Goal: Find specific page/section: Find specific page/section

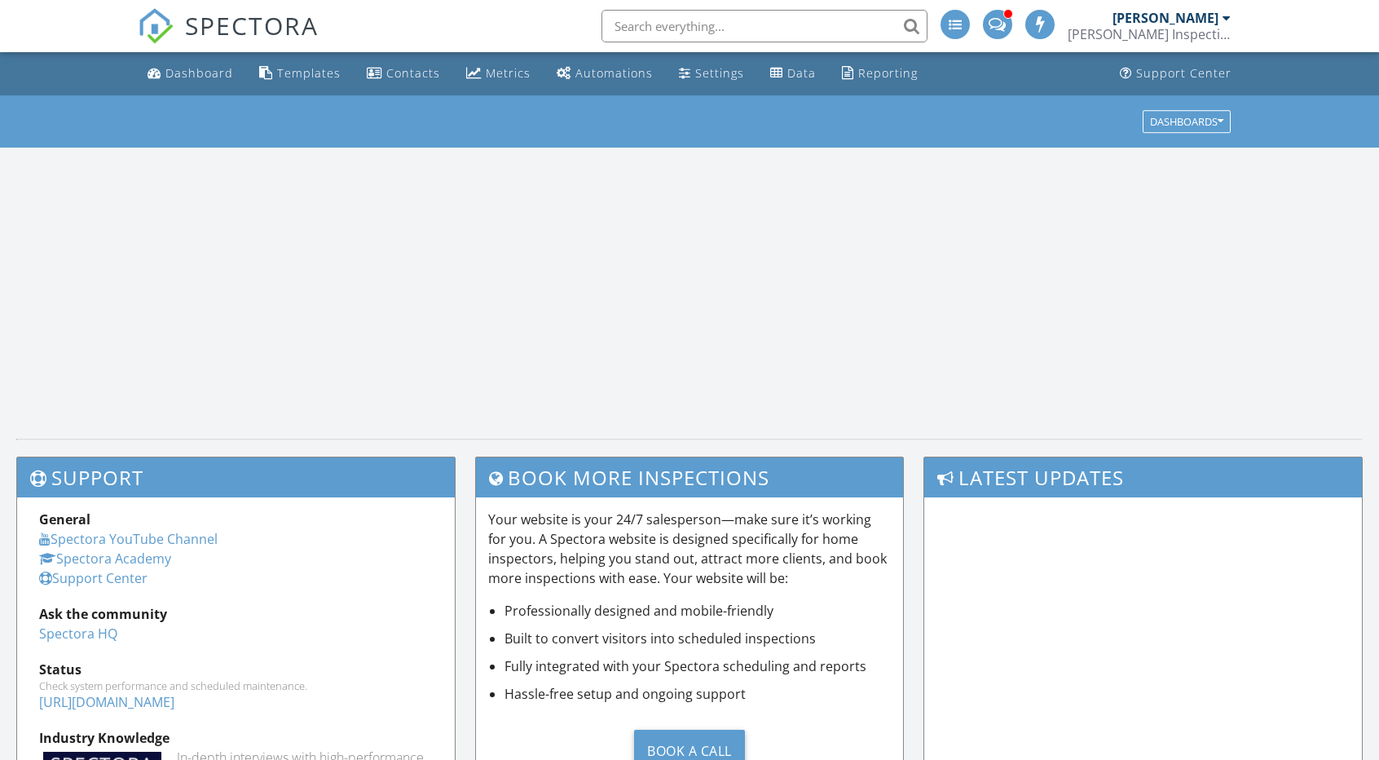
click at [235, 68] on link "Dashboard" at bounding box center [190, 74] width 99 height 30
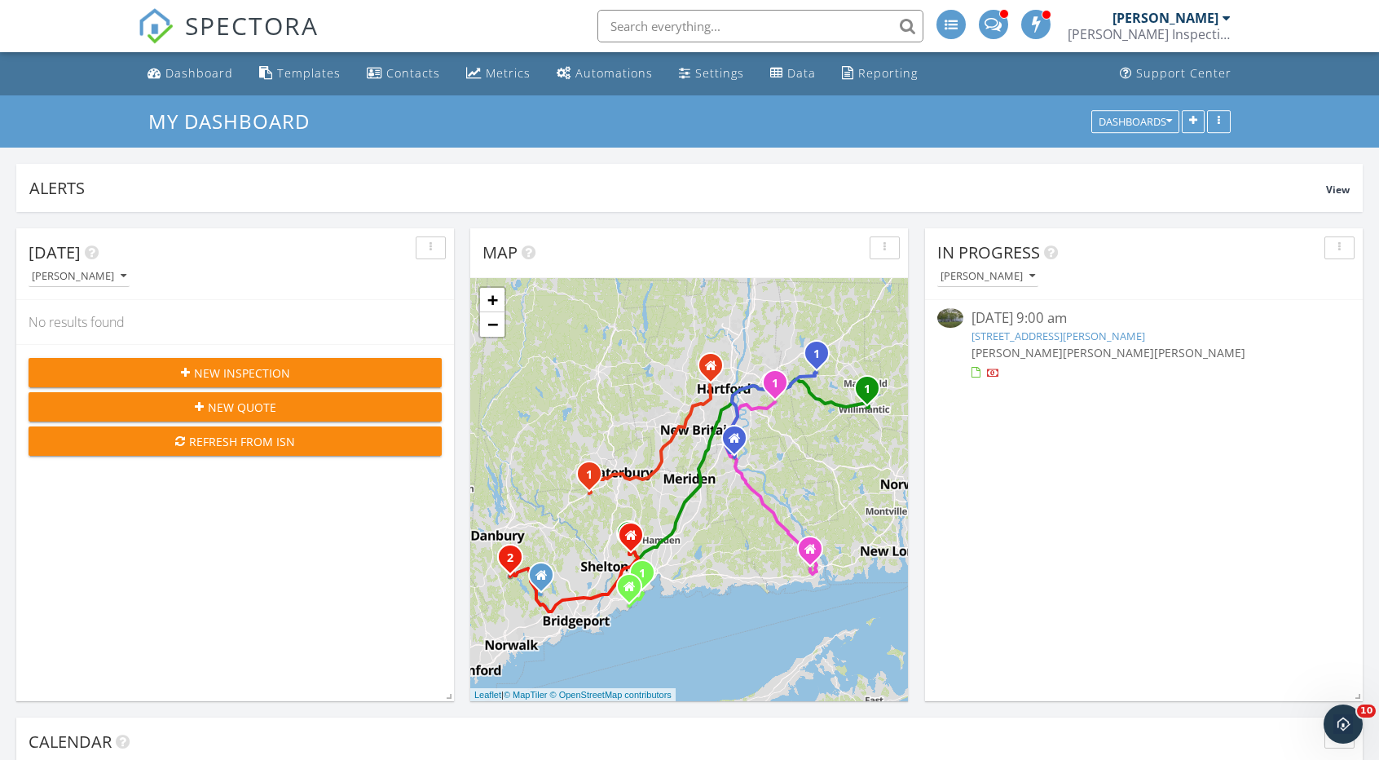
click at [646, 24] on input "text" at bounding box center [760, 26] width 326 height 33
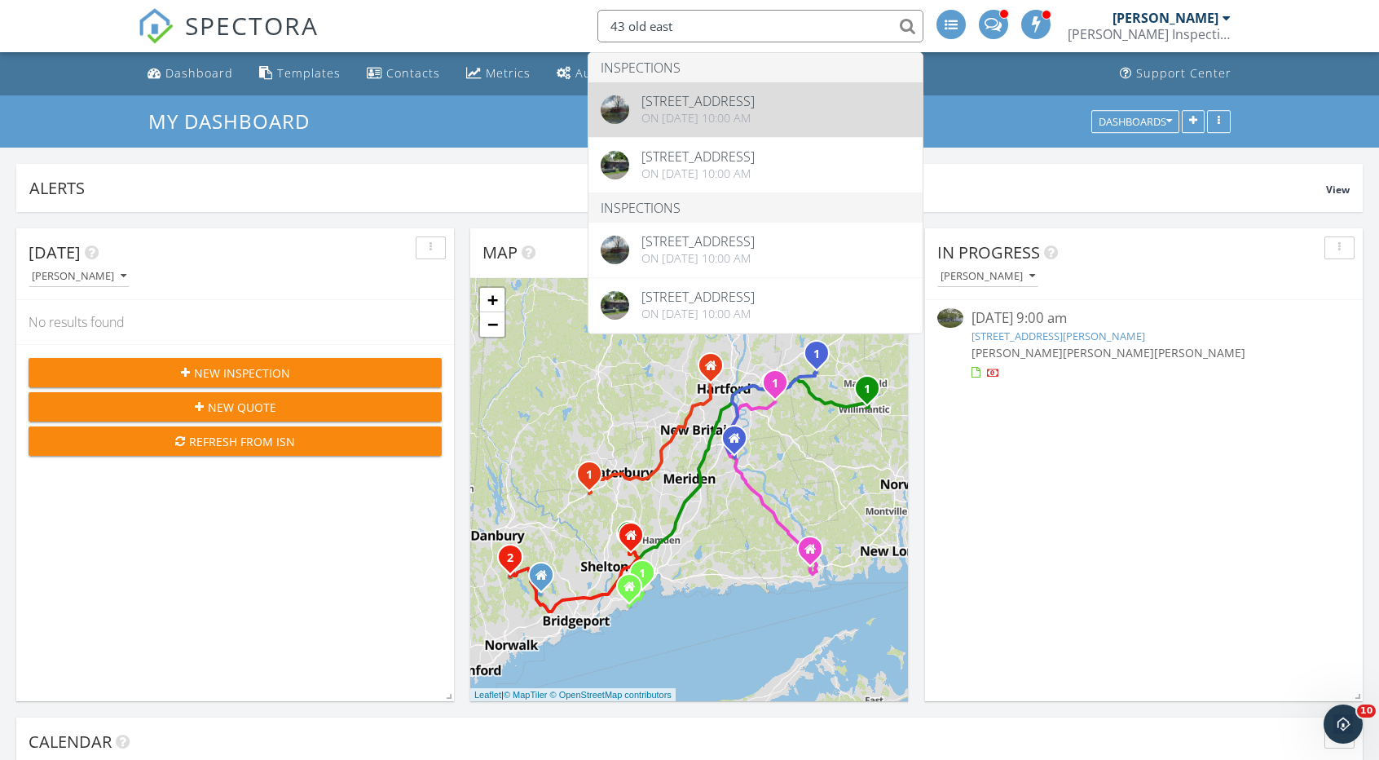
type input "43 old east"
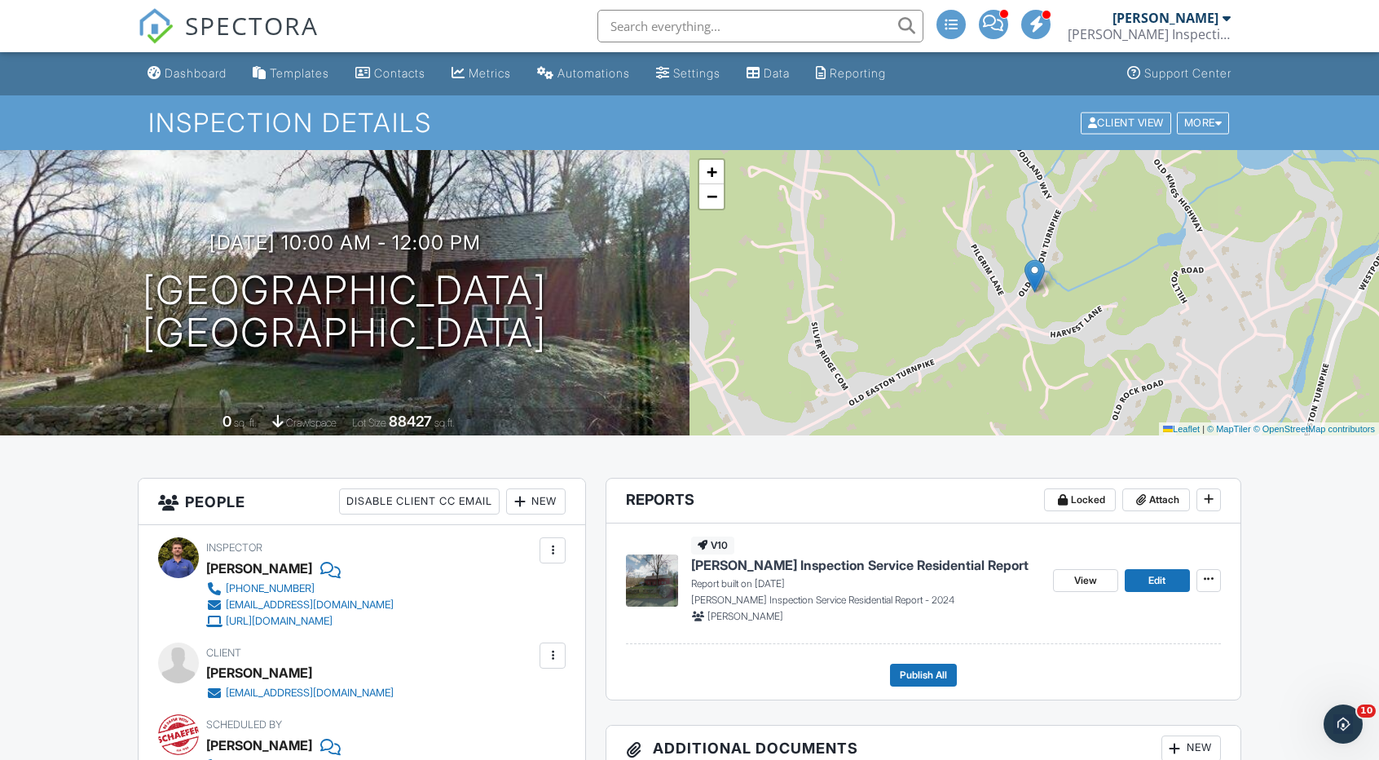
click at [1136, 328] on div "+ − Leaflet | © MapTiler © OpenStreetMap contributors" at bounding box center [1035, 292] width 690 height 285
click at [209, 73] on div "Dashboard" at bounding box center [196, 73] width 62 height 14
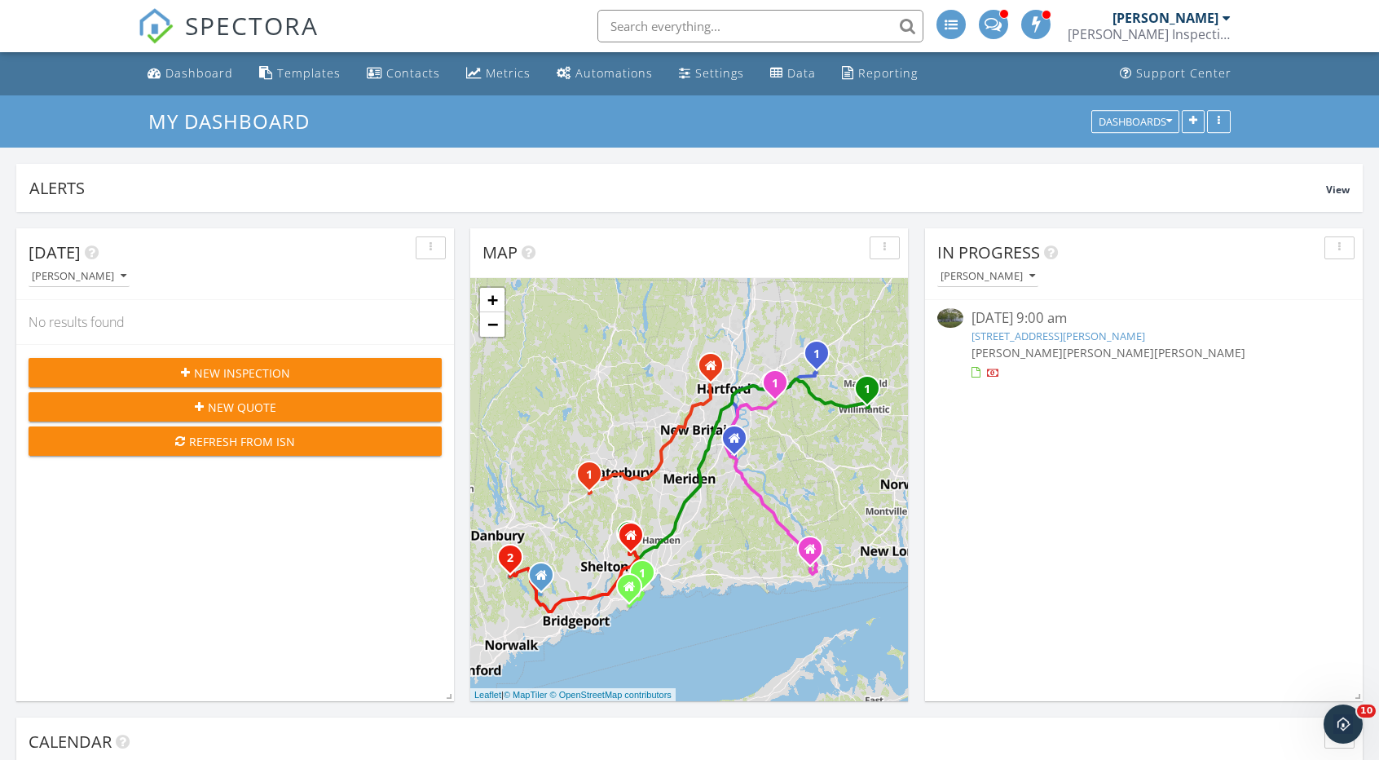
click at [656, 28] on input "text" at bounding box center [760, 26] width 326 height 33
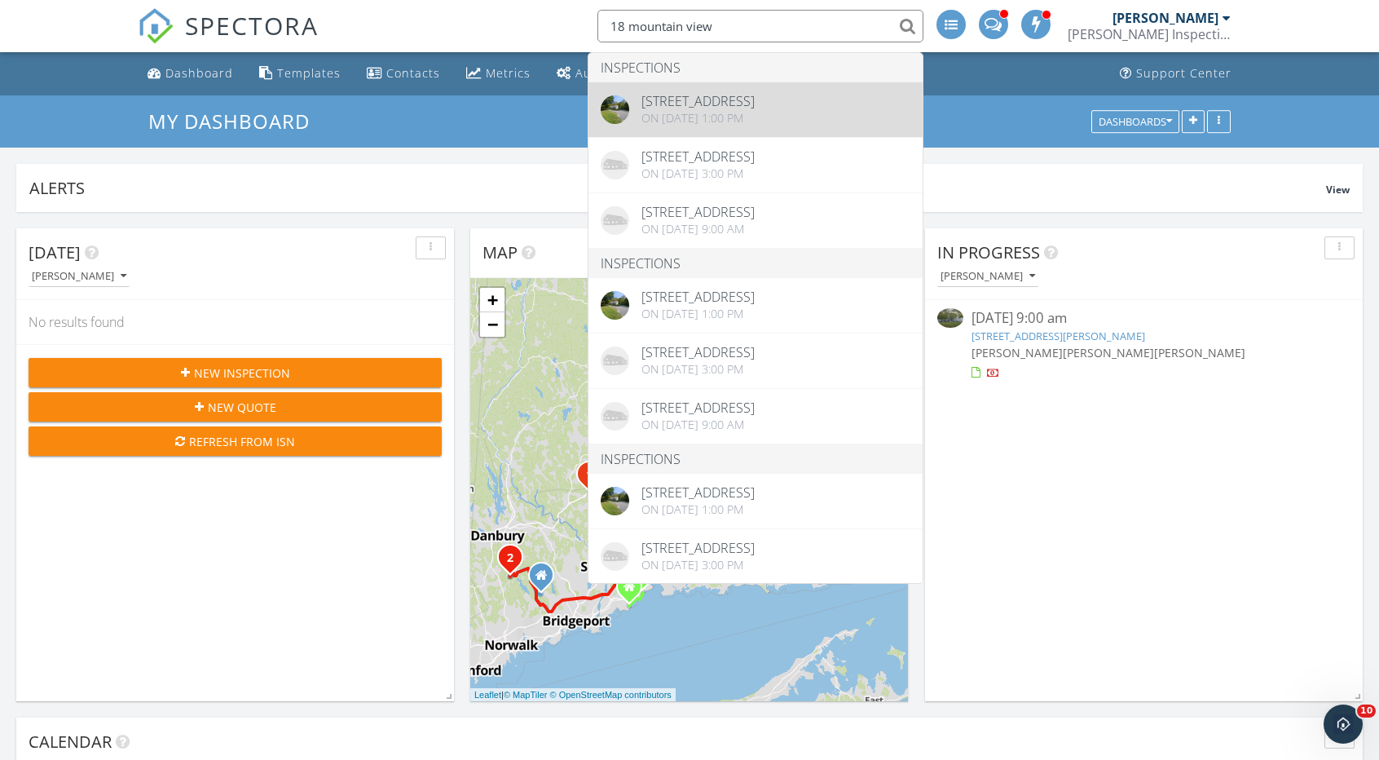
type input "18 mountain view"
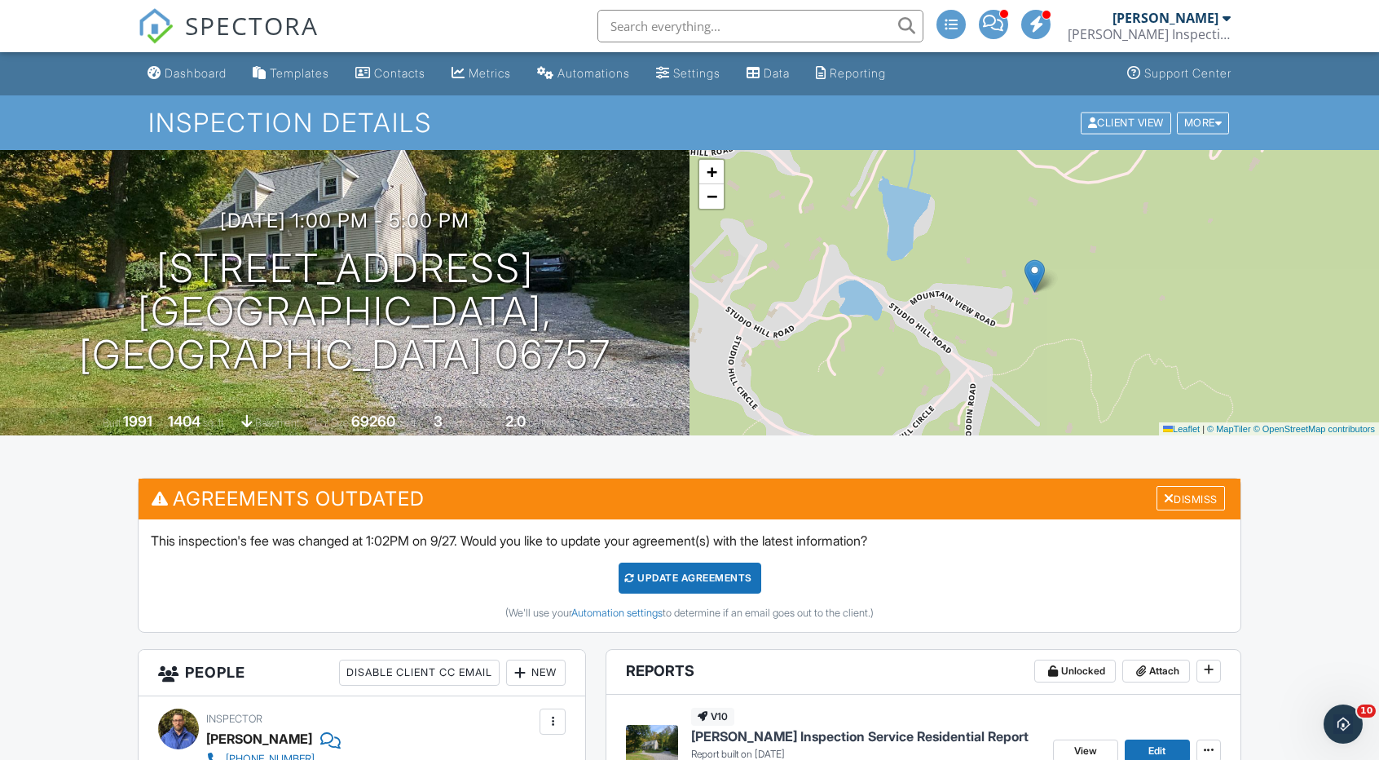
drag, startPoint x: 694, startPoint y: 11, endPoint x: 687, endPoint y: 20, distance: 11.6
click at [687, 20] on input "text" at bounding box center [760, 26] width 326 height 33
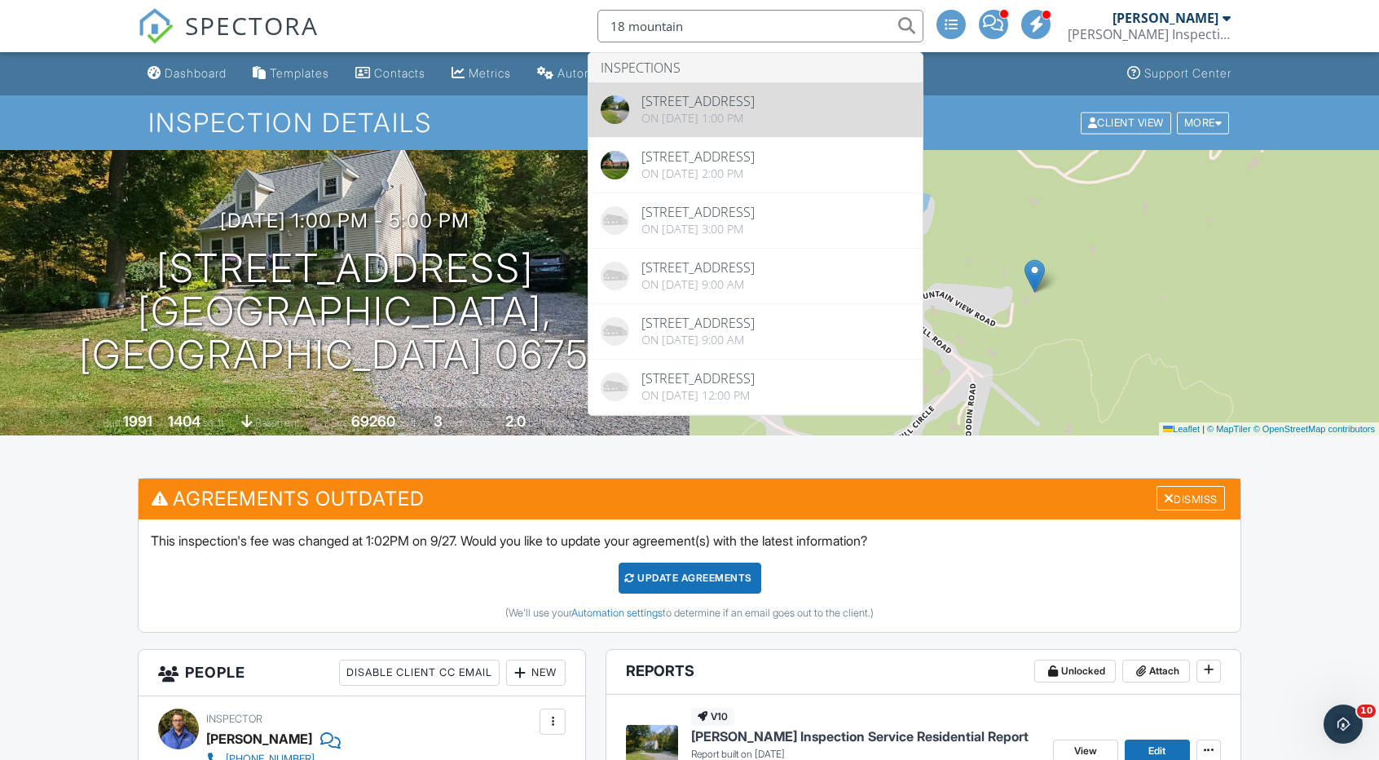
type input "18 mountain"
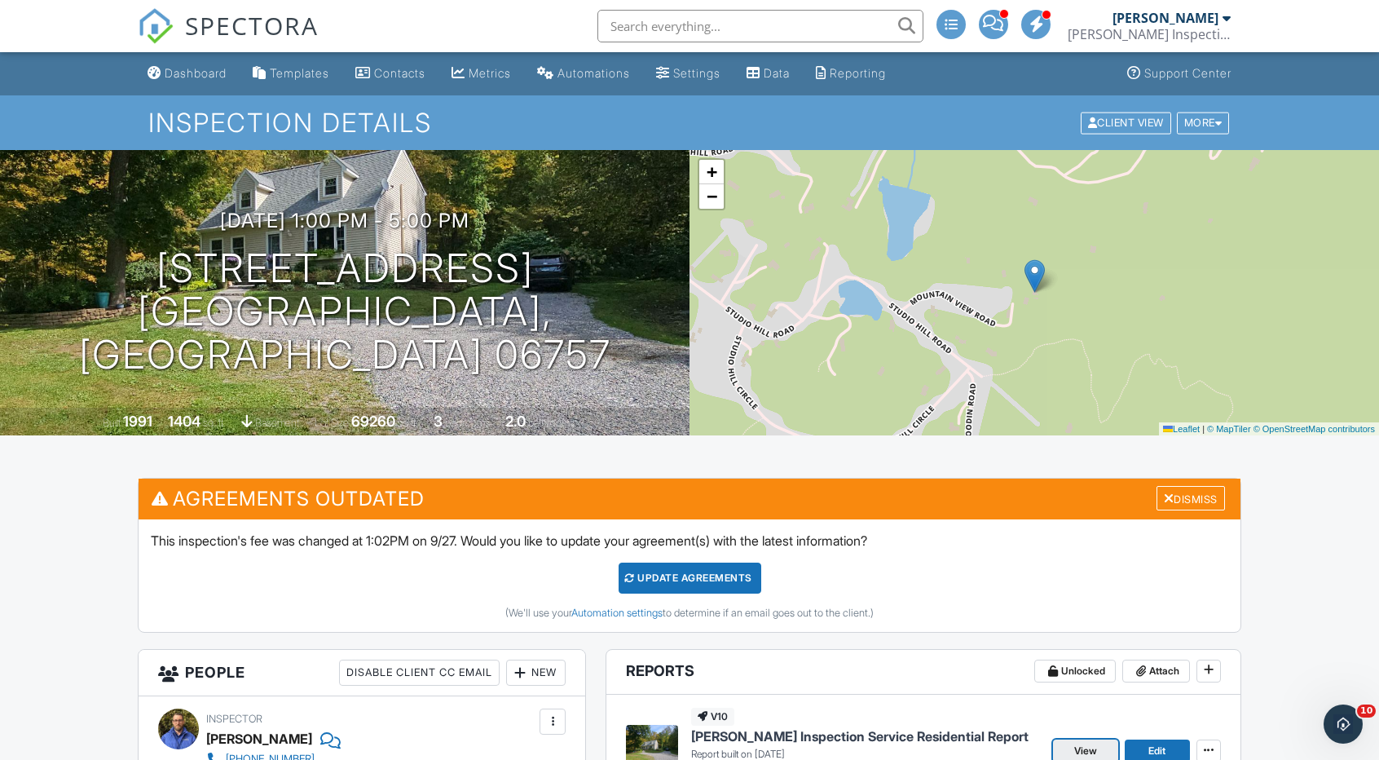
click at [1092, 744] on span "View" at bounding box center [1085, 751] width 23 height 16
